Goal: Task Accomplishment & Management: Use online tool/utility

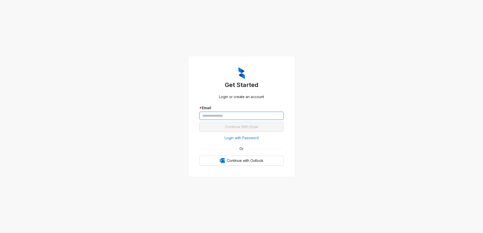
click at [235, 116] on input "text" at bounding box center [241, 116] width 84 height 8
type input "**********"
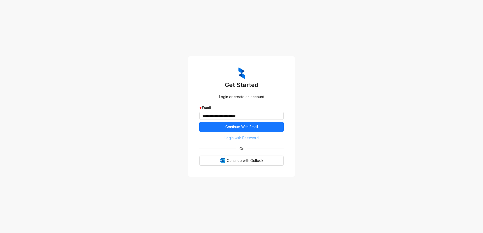
click at [238, 138] on span "Login with Password" at bounding box center [241, 138] width 34 height 6
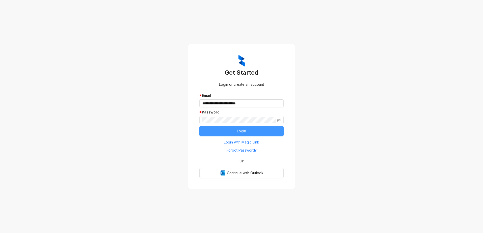
click at [240, 130] on span "Login" at bounding box center [241, 131] width 9 height 6
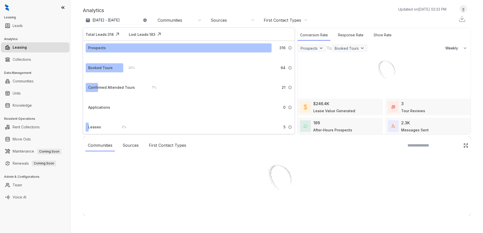
select select "******"
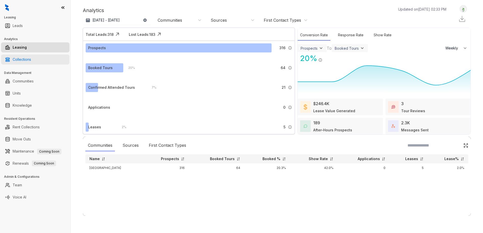
click at [23, 59] on link "Collections" at bounding box center [22, 60] width 18 height 10
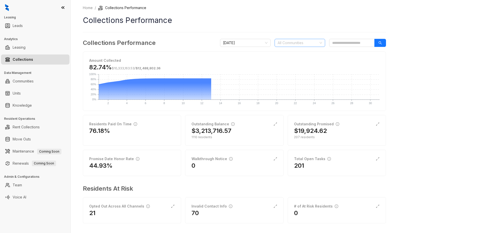
click at [311, 42] on div at bounding box center [296, 42] width 43 height 7
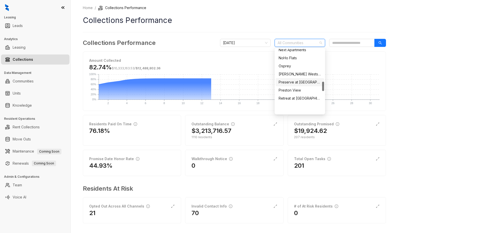
scroll to position [144, 0]
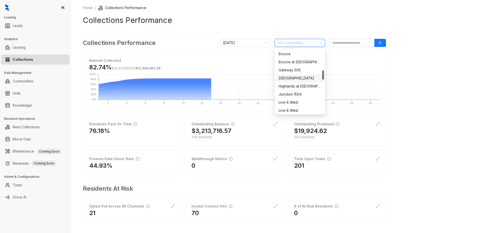
click at [295, 79] on div "[GEOGRAPHIC_DATA]" at bounding box center [299, 78] width 42 height 6
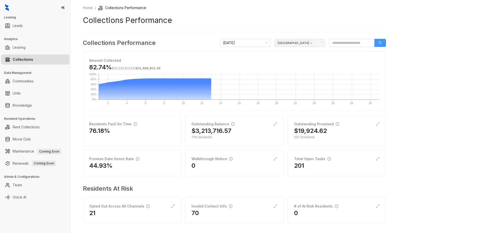
click at [379, 41] on icon "search" at bounding box center [380, 43] width 4 height 4
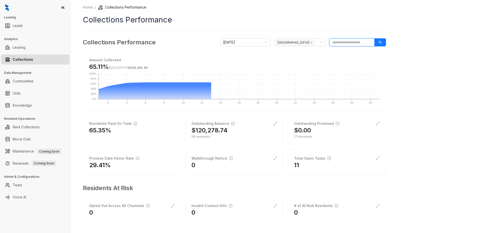
scroll to position [0, 0]
click at [197, 130] on h2 "$120,278.74" at bounding box center [209, 131] width 36 height 8
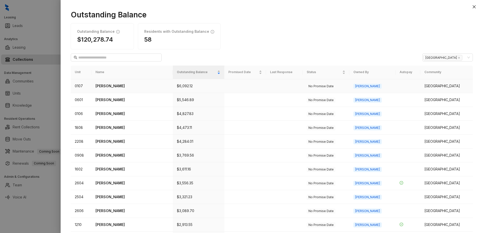
click at [107, 87] on p "[PERSON_NAME]" at bounding box center [131, 86] width 73 height 6
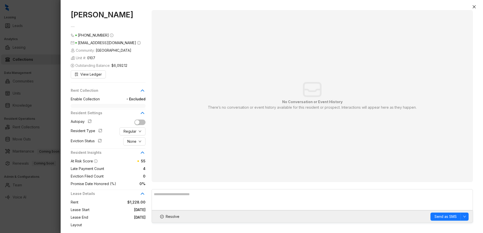
click at [46, 16] on div at bounding box center [241, 116] width 483 height 233
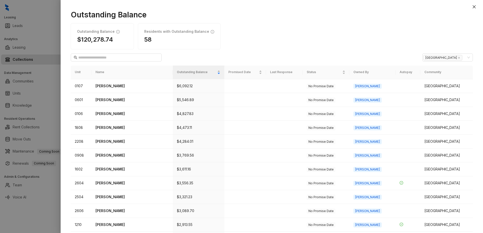
click at [23, 5] on div at bounding box center [241, 116] width 483 height 233
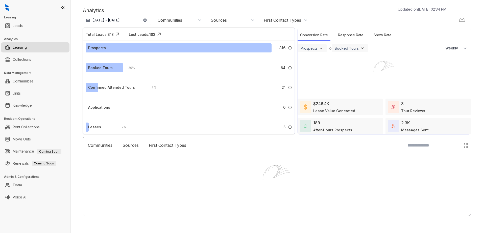
select select "******"
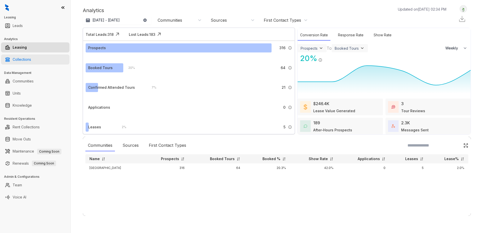
click at [29, 59] on link "Collections" at bounding box center [22, 60] width 18 height 10
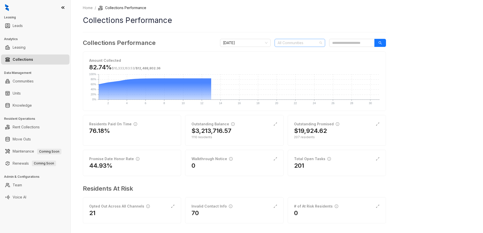
click at [309, 44] on div at bounding box center [296, 42] width 43 height 7
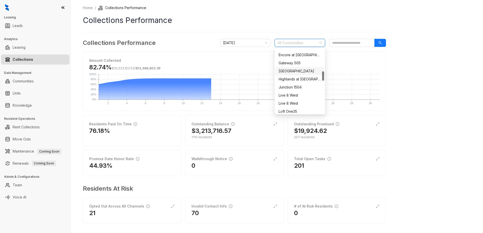
click at [289, 72] on div "[GEOGRAPHIC_DATA]" at bounding box center [299, 71] width 42 height 6
click at [382, 42] on button "button" at bounding box center [380, 43] width 12 height 8
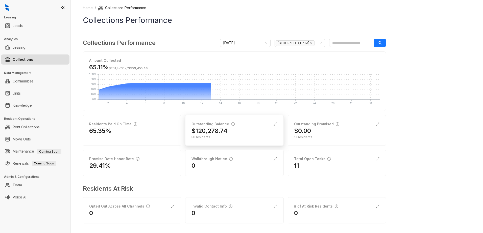
click at [219, 131] on h2 "$120,278.74" at bounding box center [209, 131] width 36 height 8
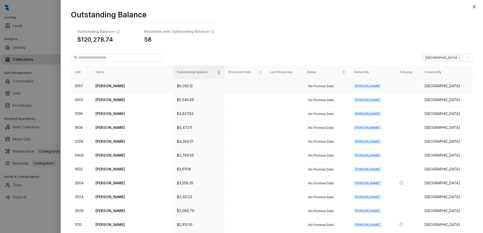
click at [111, 87] on p "[PERSON_NAME]" at bounding box center [131, 86] width 73 height 6
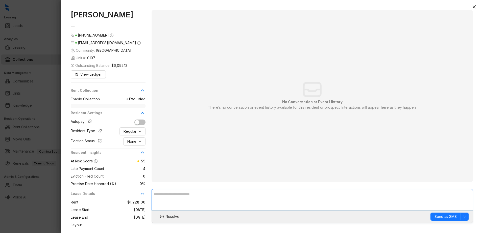
click at [177, 194] on textarea at bounding box center [311, 199] width 321 height 21
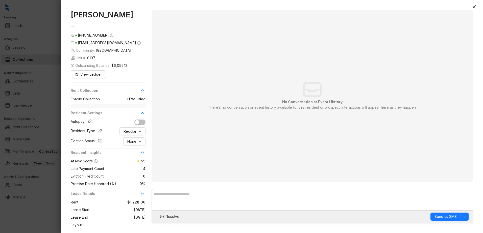
click at [48, 8] on div at bounding box center [241, 116] width 483 height 233
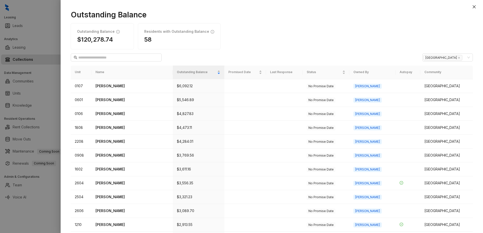
click at [34, 11] on div at bounding box center [241, 116] width 483 height 233
